Goal: Task Accomplishment & Management: Complete application form

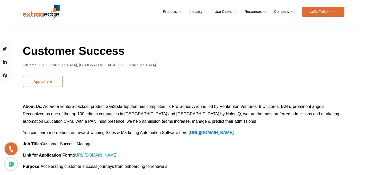
click at [52, 81] on button "Apply here" at bounding box center [43, 81] width 40 height 11
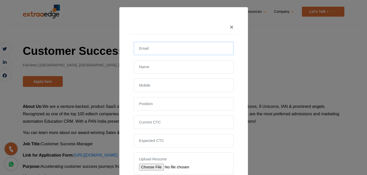
click at [165, 49] on input "email" at bounding box center [184, 48] width 100 height 13
type input "[EMAIL_ADDRESS][DOMAIN_NAME]"
type input "Arun Sud"
click at [166, 85] on input "14168213124" at bounding box center [184, 85] width 100 height 13
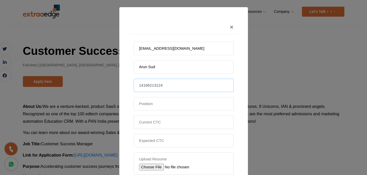
click at [166, 85] on input "14168213124" at bounding box center [184, 85] width 100 height 13
type input "9711197939"
click at [170, 103] on input "text" at bounding box center [184, 103] width 100 height 13
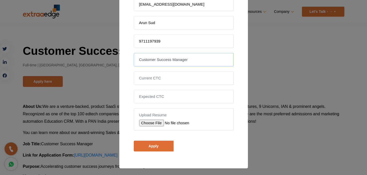
scroll to position [45, 0]
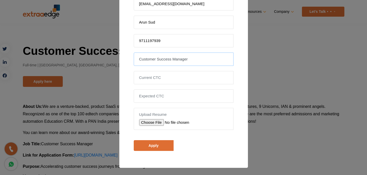
type input "Customer Success Manager"
click at [160, 122] on input "file" at bounding box center [175, 122] width 73 height 7
type input "C:\fakepath\Arun Sud - Resume.pdf"
click at [166, 147] on input "Apply" at bounding box center [154, 146] width 40 height 11
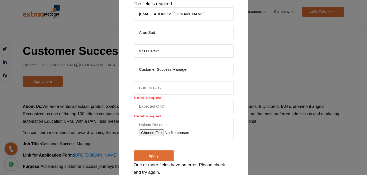
scroll to position [64, 0]
click at [156, 89] on input "tel" at bounding box center [184, 87] width 100 height 13
type input "&"
type input "70 Lakhs"
click at [149, 108] on input "tel" at bounding box center [184, 106] width 100 height 13
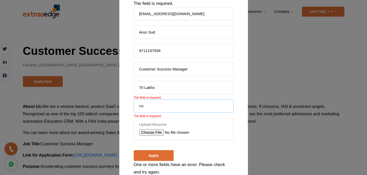
type input "N"
type input "7"
type input "N"
type input "Flexible"
click at [129, 147] on div "× One or more fields have an error. Please check and try again. The field is re…" at bounding box center [183, 68] width 128 height 251
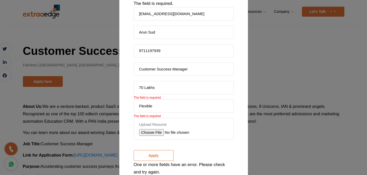
click at [150, 159] on input "Apply" at bounding box center [154, 156] width 40 height 11
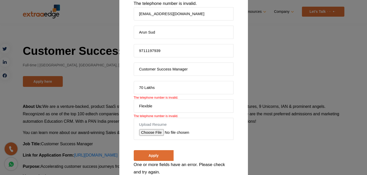
click at [156, 148] on div "Apply" at bounding box center [184, 153] width 100 height 16
click at [160, 86] on input "70 Lakhs" at bounding box center [184, 87] width 100 height 13
click at [144, 89] on input "70,000,00" at bounding box center [184, 87] width 100 height 13
click at [146, 88] on input "70000,00" at bounding box center [184, 87] width 100 height 13
click at [141, 86] on input "70000,00" at bounding box center [184, 87] width 100 height 13
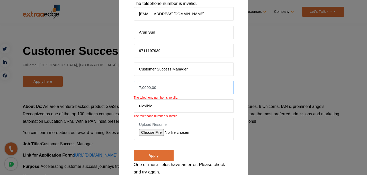
click at [149, 88] on input "7,0000,00" at bounding box center [184, 87] width 100 height 13
click at [153, 88] on input "7,000,0,00" at bounding box center [184, 87] width 100 height 13
click at [142, 89] on input "7,000,000" at bounding box center [184, 87] width 100 height 13
click at [149, 90] on input "7000,000" at bounding box center [184, 87] width 100 height 13
type input "7000000"
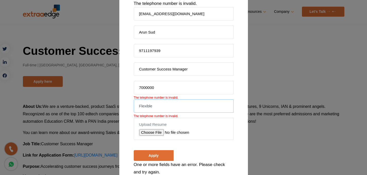
click at [153, 107] on input "Flexible" at bounding box center [184, 106] width 100 height 13
type input "F"
type input "5000000"
click at [161, 156] on input "Apply" at bounding box center [154, 156] width 40 height 11
